Goal: Check status: Check status

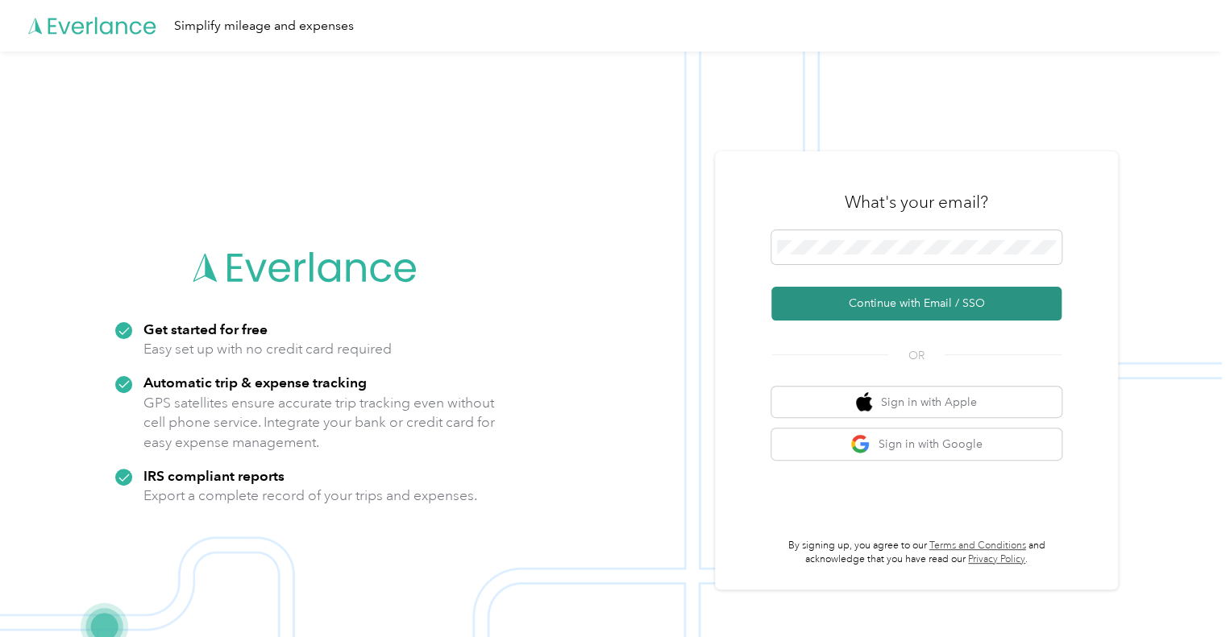
click at [901, 302] on button "Continue with Email / SSO" at bounding box center [916, 304] width 290 height 34
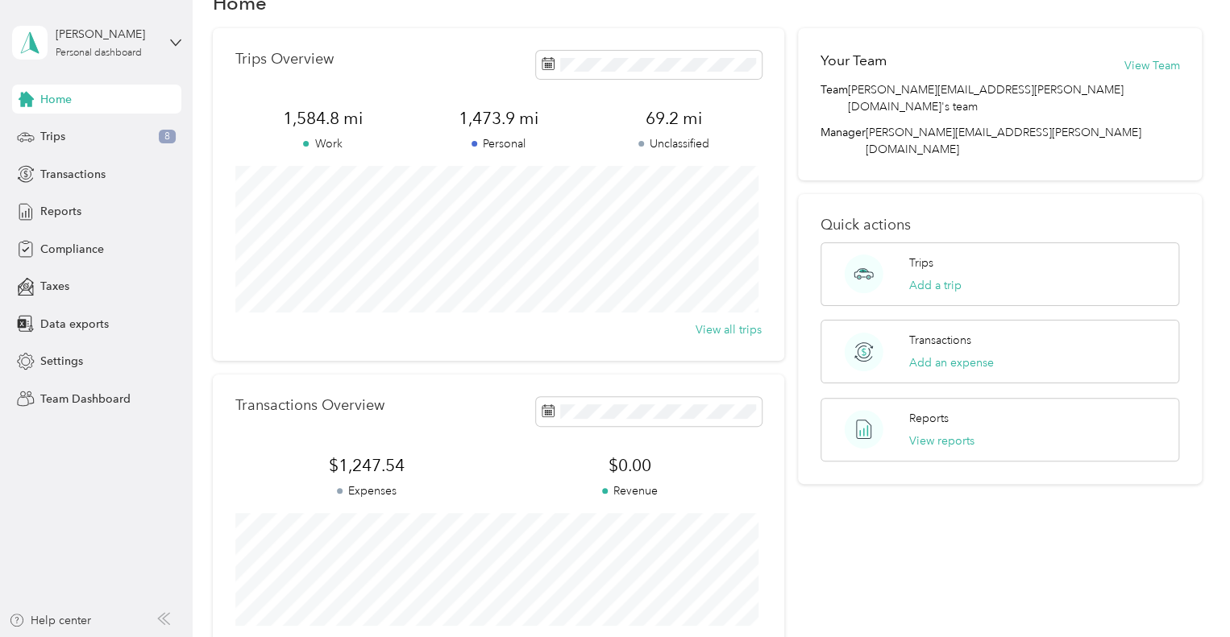
scroll to position [81, 0]
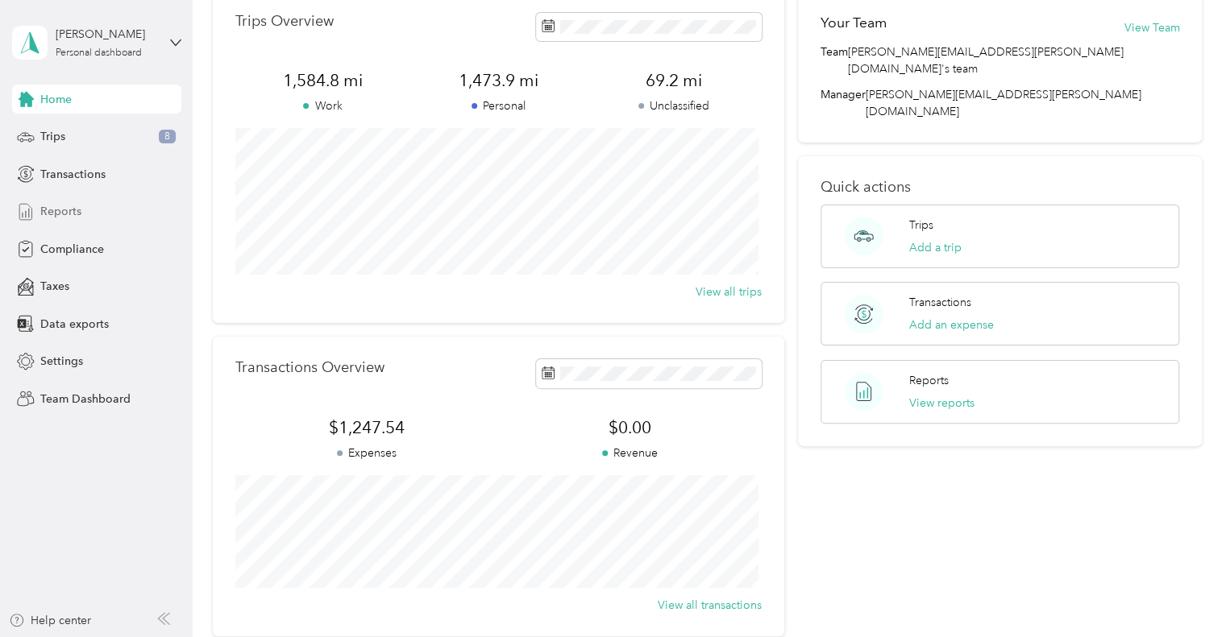
click at [70, 212] on span "Reports" at bounding box center [60, 211] width 41 height 17
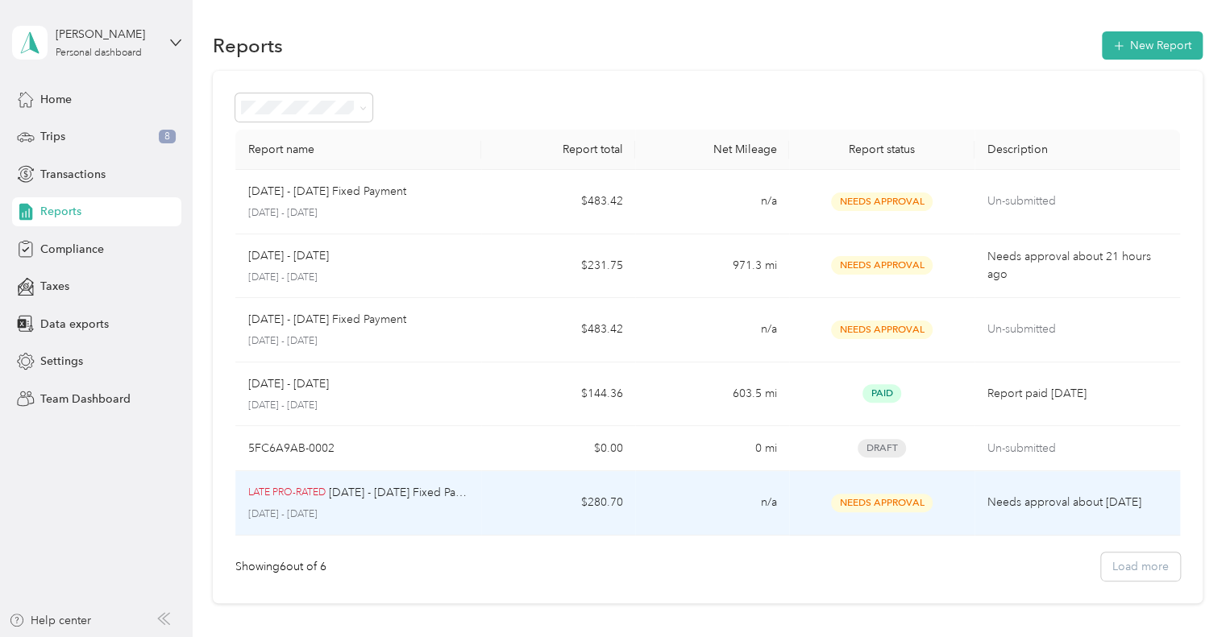
click at [888, 502] on span "Needs Approval" at bounding box center [882, 503] width 102 height 19
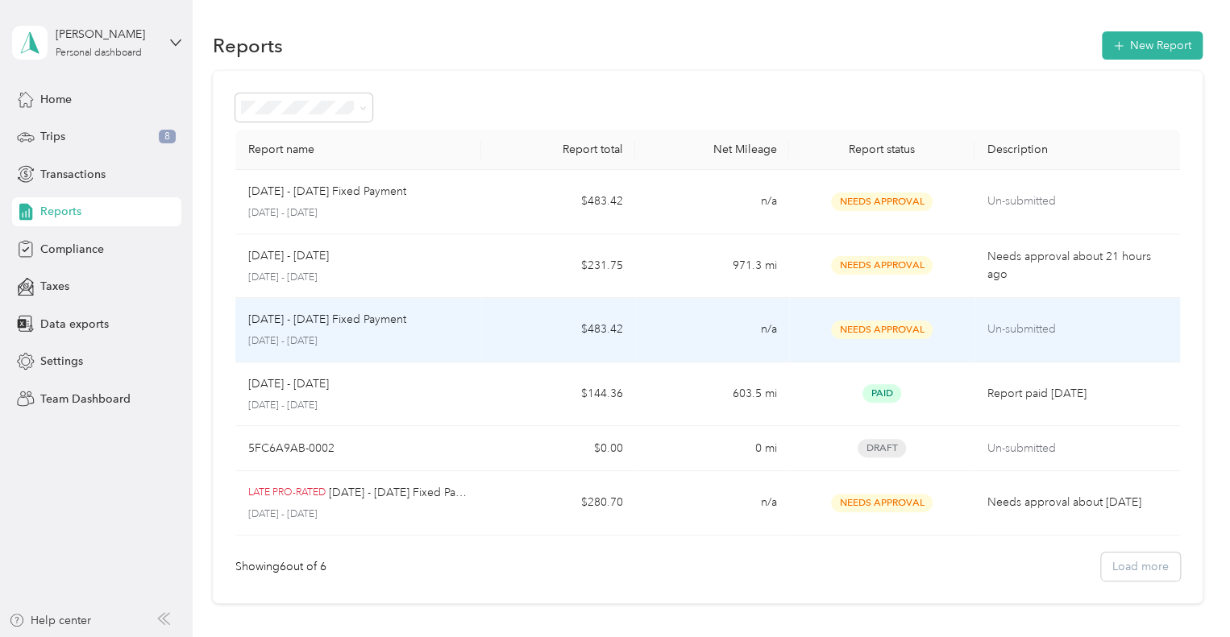
click at [879, 330] on span "Needs Approval" at bounding box center [882, 330] width 102 height 19
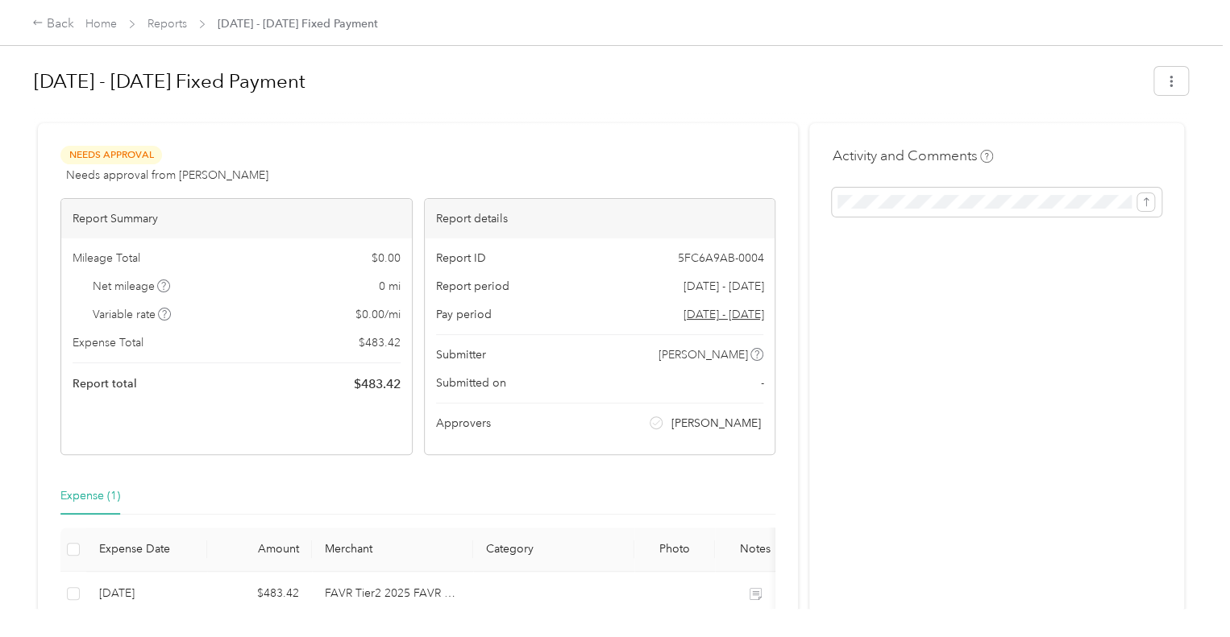
click at [122, 154] on span "Needs Approval" at bounding box center [111, 155] width 102 height 19
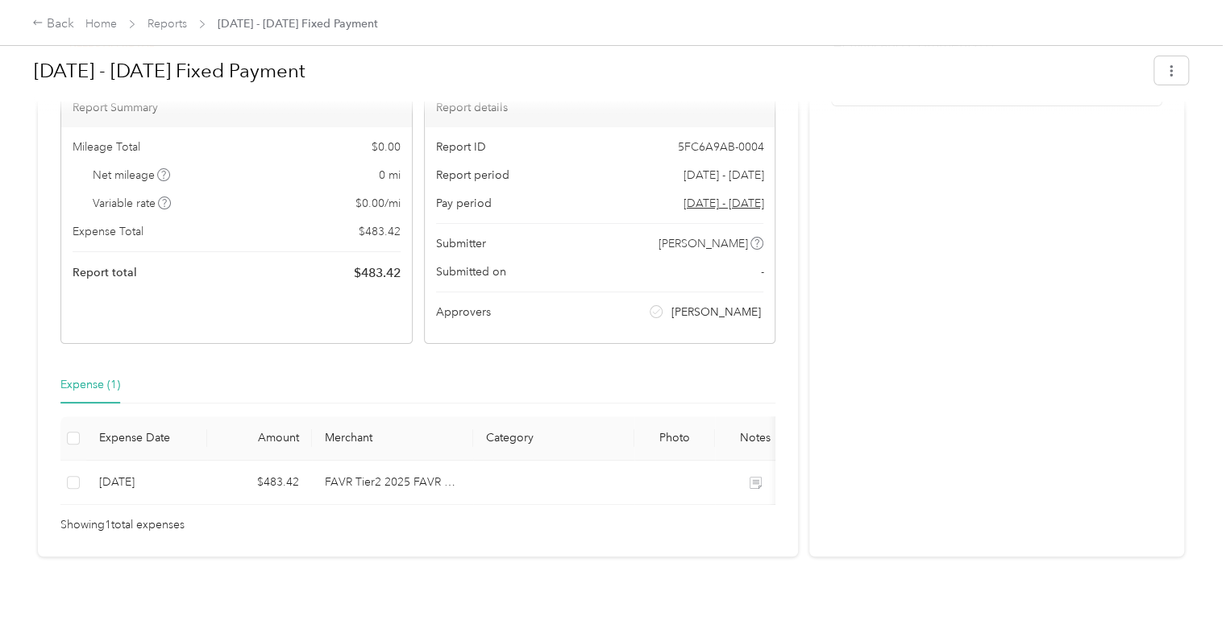
scroll to position [139, 0]
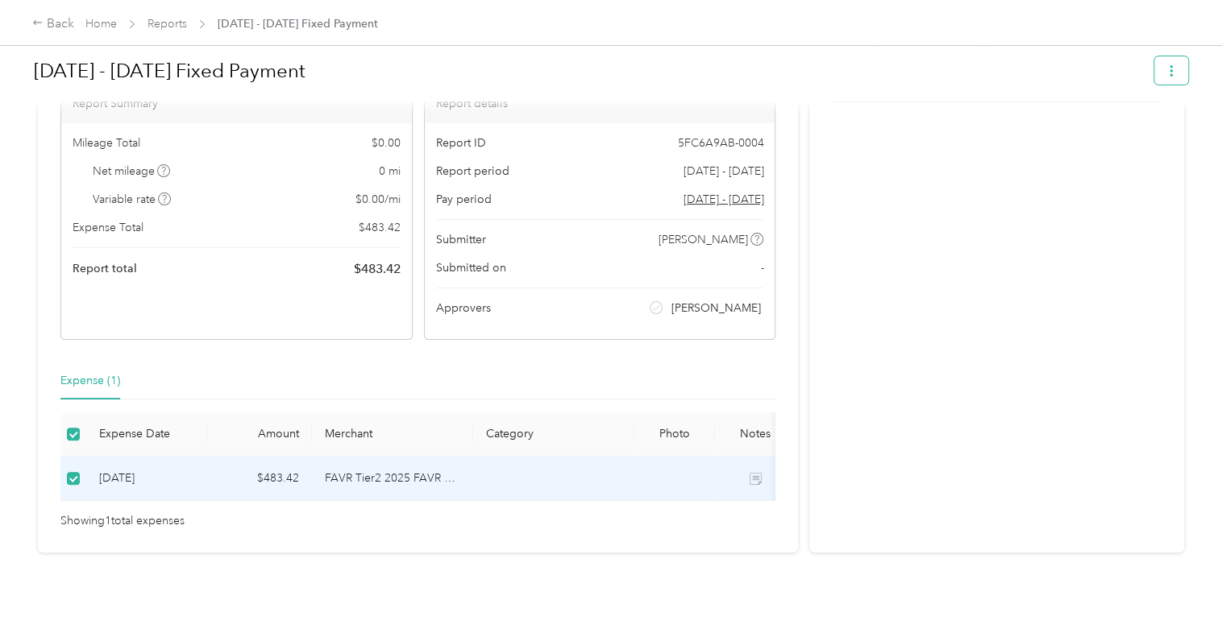
click at [1169, 74] on icon "button" at bounding box center [1170, 70] width 11 height 11
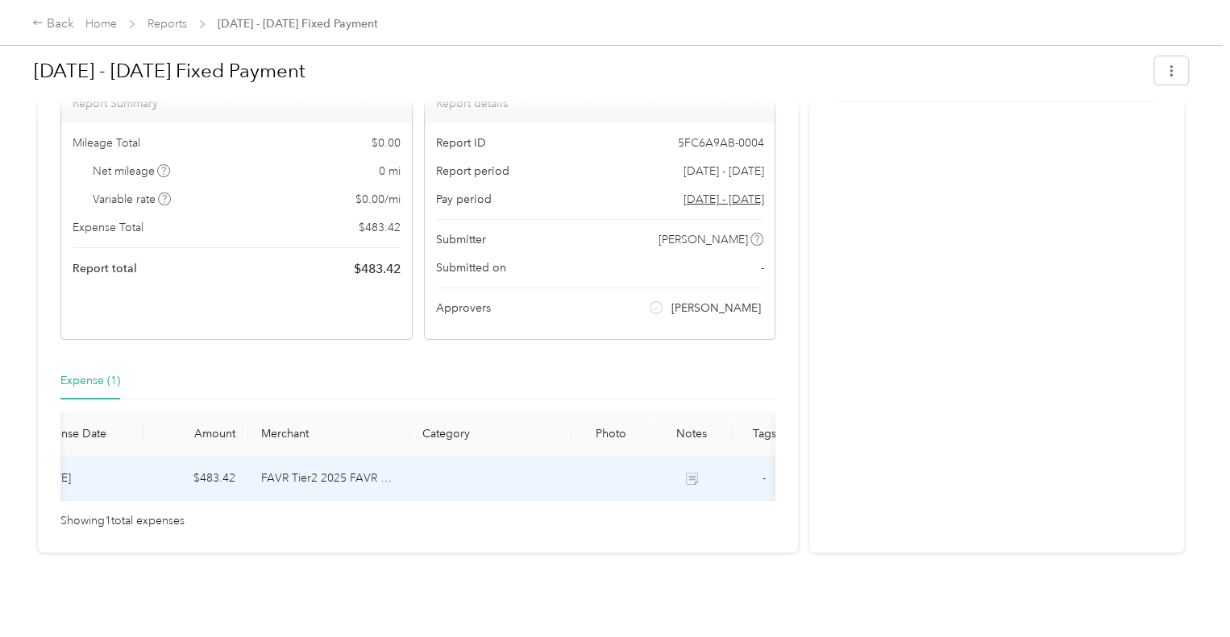
scroll to position [0, 87]
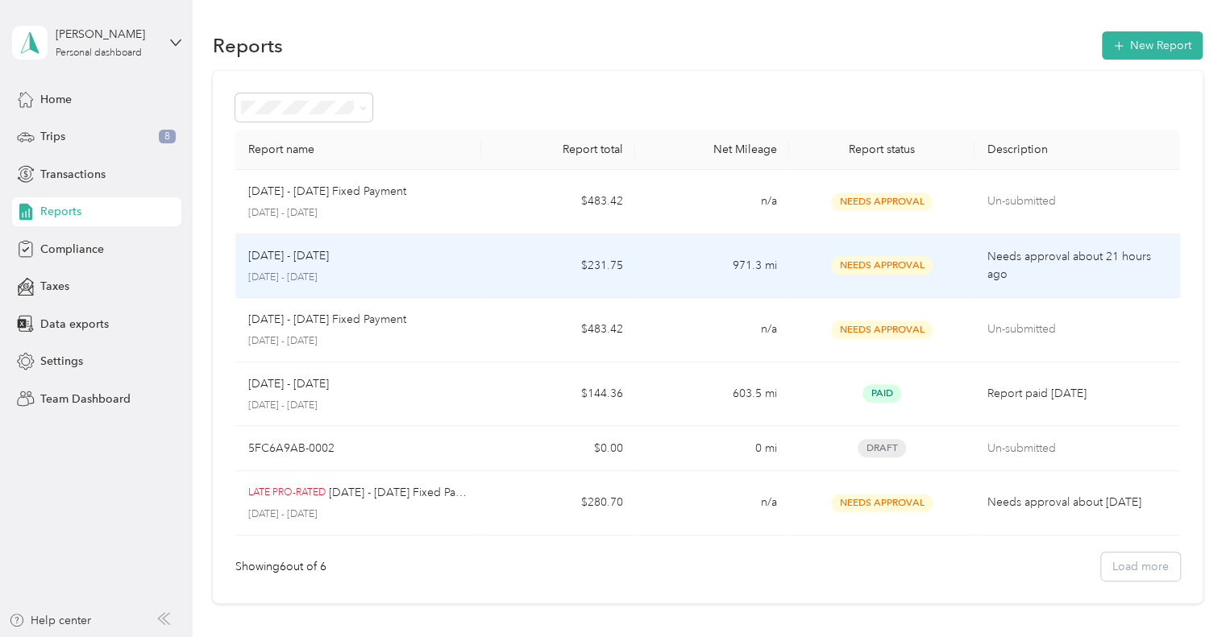
click at [883, 265] on span "Needs Approval" at bounding box center [882, 265] width 102 height 19
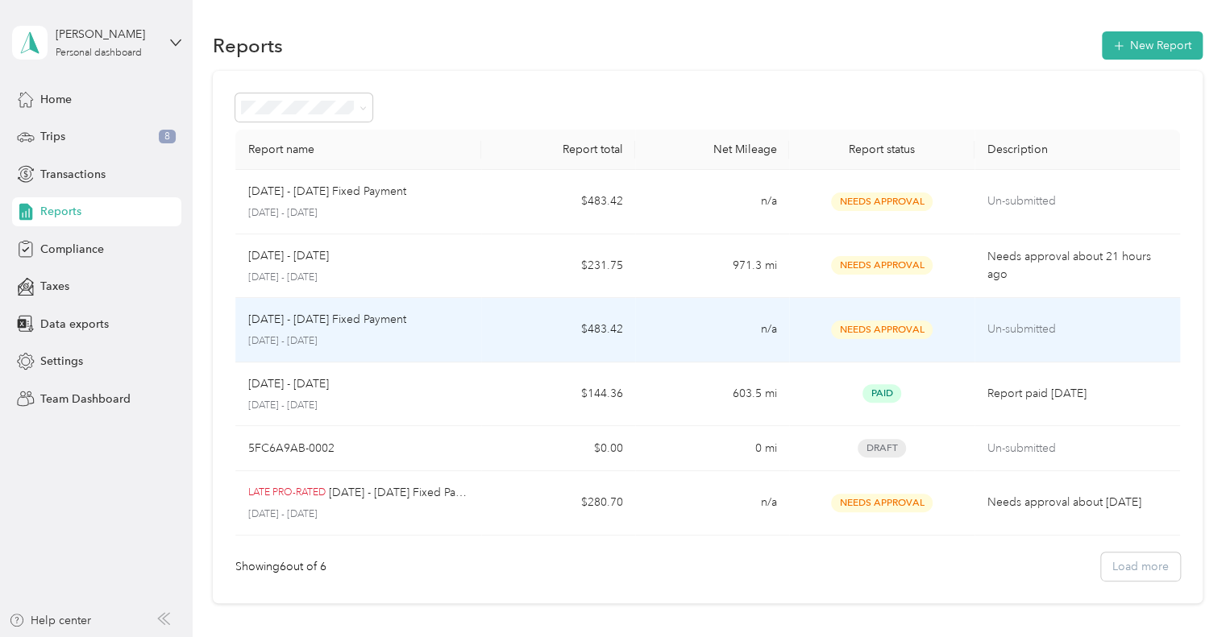
click at [871, 328] on span "Needs Approval" at bounding box center [882, 330] width 102 height 19
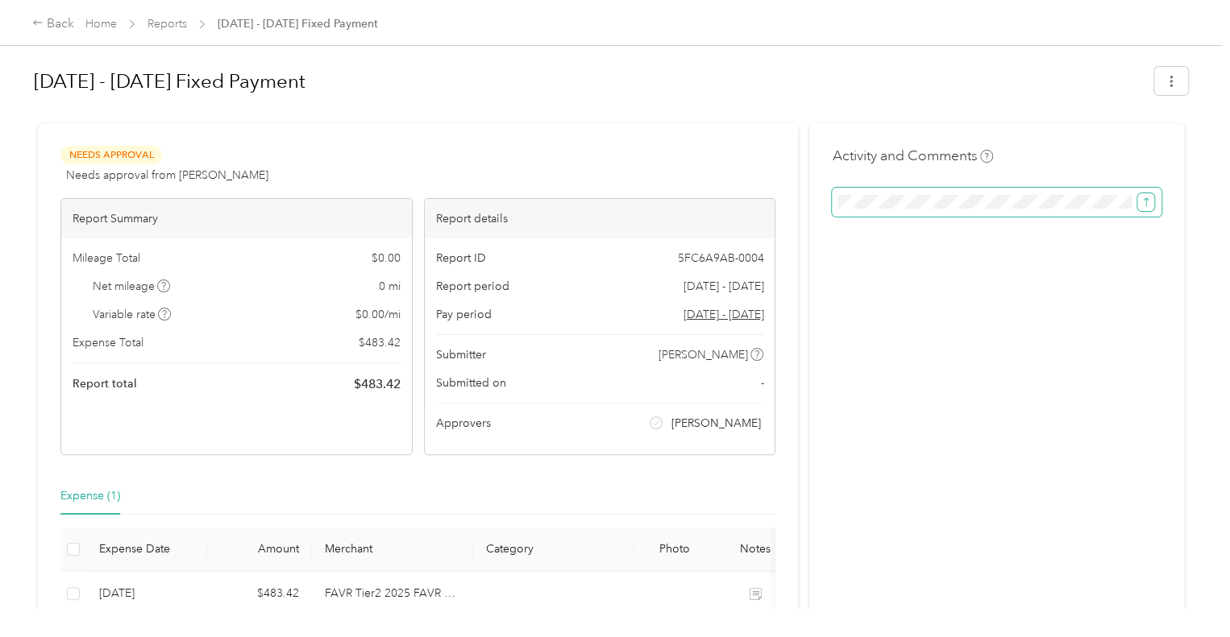
click at [1144, 201] on icon "submit" at bounding box center [1145, 202] width 11 height 11
click at [1143, 199] on icon "submit" at bounding box center [1145, 201] width 5 height 9
click at [420, 123] on div at bounding box center [611, 116] width 1154 height 17
click at [114, 149] on span "Needs Approval" at bounding box center [111, 155] width 102 height 19
